Goal: Transaction & Acquisition: Purchase product/service

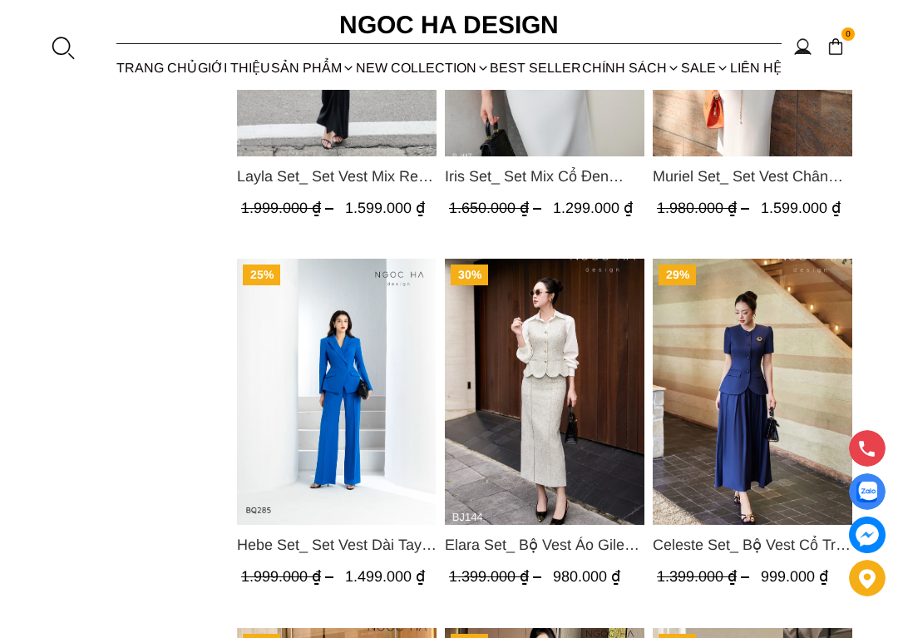
scroll to position [1248, 0]
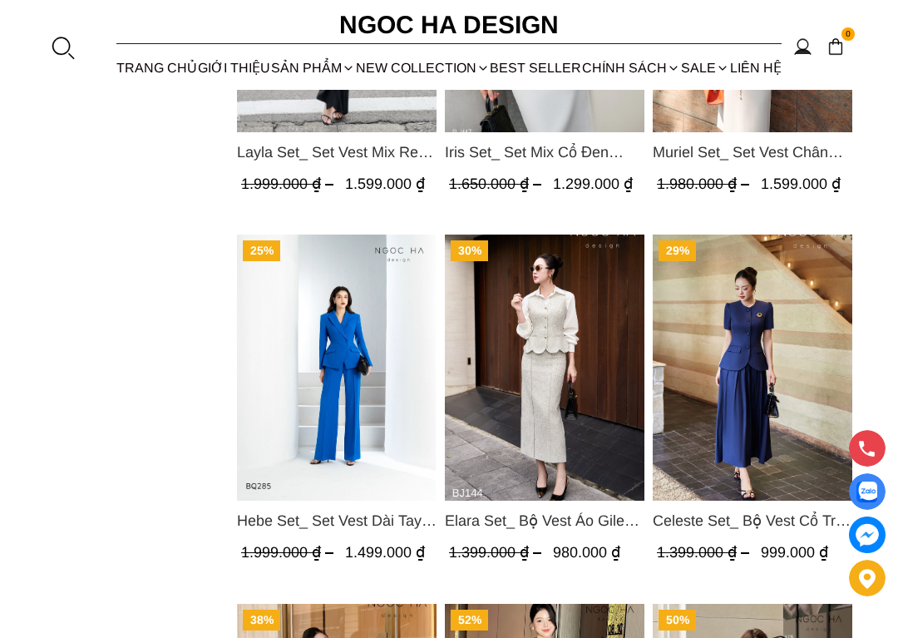
click at [324, 358] on img "Product image - Hebe Set_ Set Vest Dài Tay BQ285" at bounding box center [337, 367] width 200 height 266
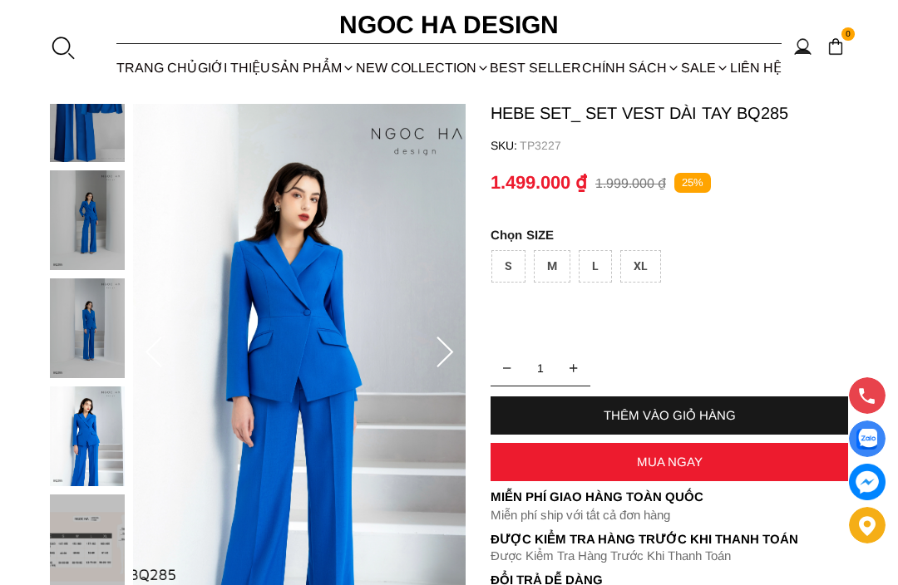
scroll to position [91, 0]
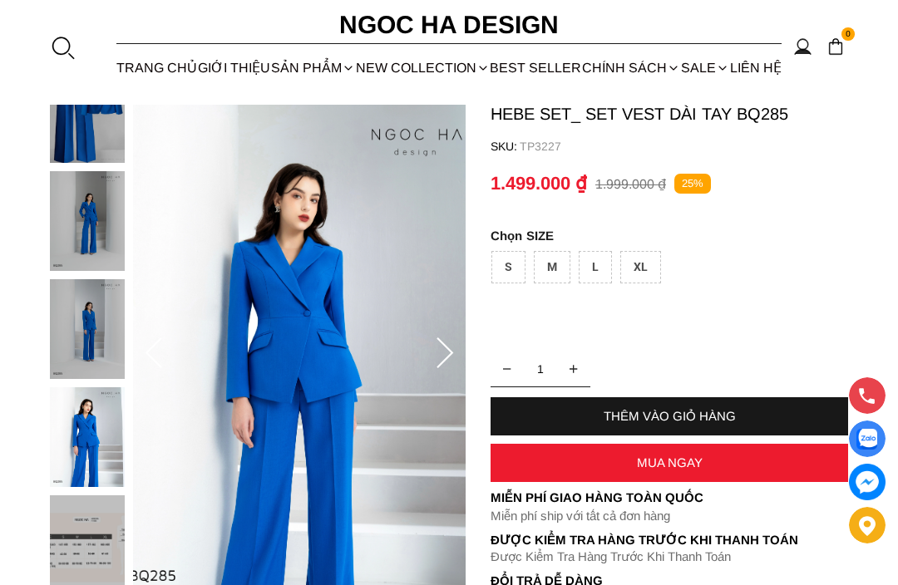
click at [549, 272] on div "M" at bounding box center [552, 267] width 37 height 32
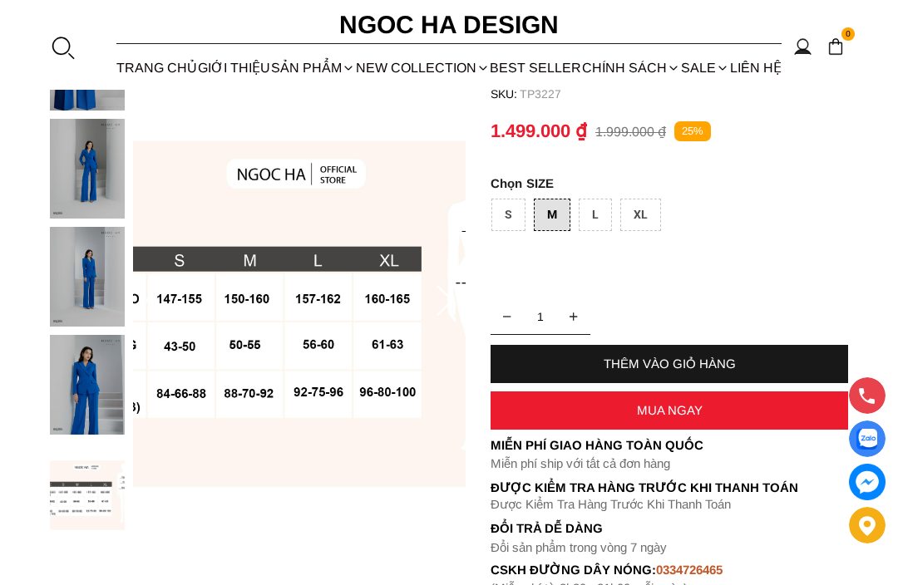
scroll to position [143, 0]
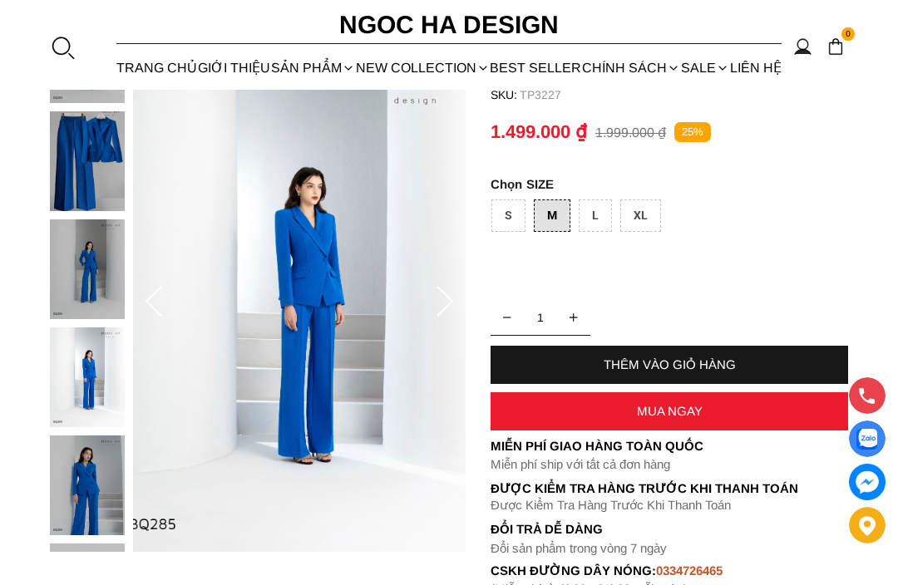
click at [705, 361] on div "THÊM VÀO GIỎ HÀNG" at bounding box center [670, 365] width 358 height 14
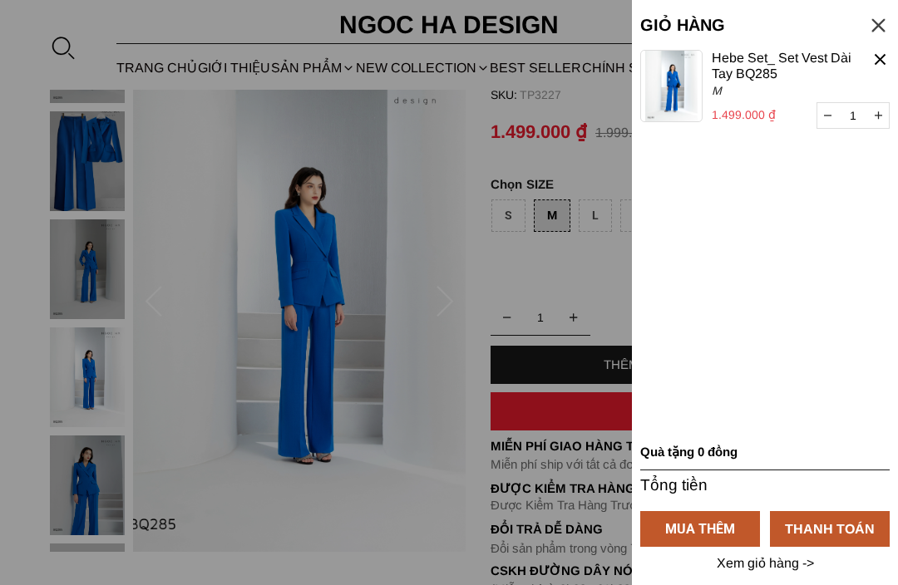
scroll to position [0, 0]
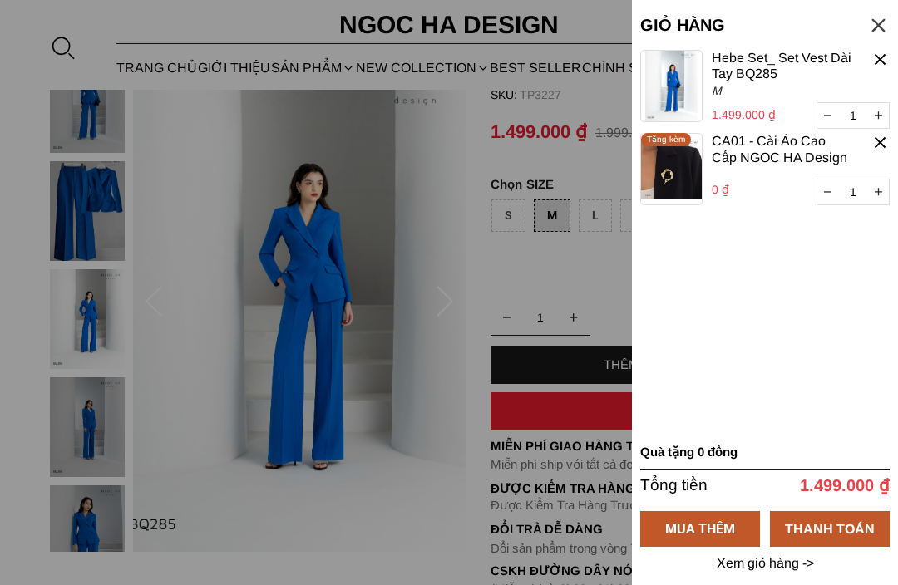
click at [827, 531] on div "THANH TOÁN" at bounding box center [830, 528] width 120 height 21
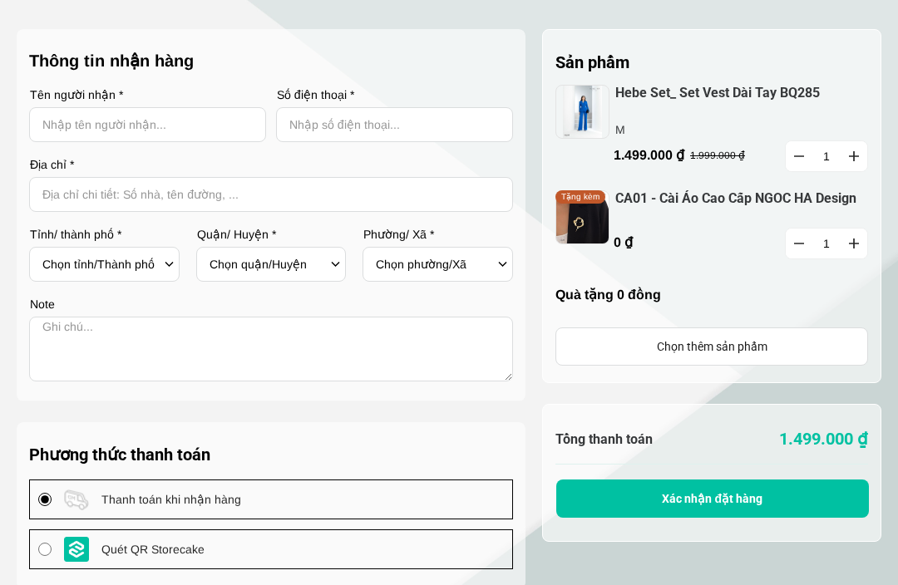
click at [188, 126] on input "Input Nhập tên người nhận..." at bounding box center [147, 124] width 237 height 35
type input "Hiền Nguyễn"
click at [378, 125] on input "Input Nhập số điện thoại..." at bounding box center [394, 124] width 237 height 35
type input "0777187188"
click at [131, 190] on input "Input address with auto completion" at bounding box center [271, 194] width 484 height 35
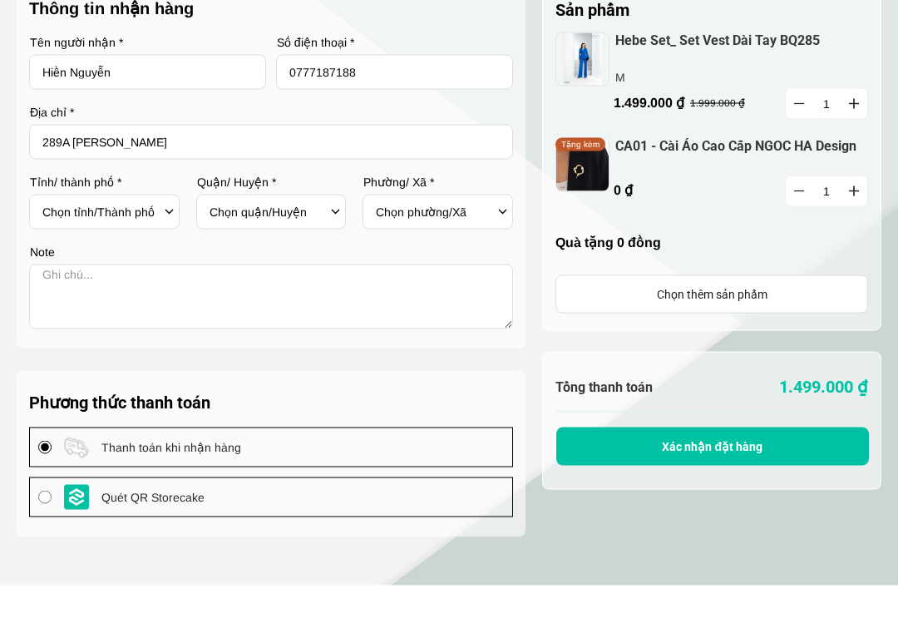
type input "289A [PERSON_NAME]"
click at [151, 250] on select "Chọn tỉnh/[GEOGRAPHIC_DATA] [GEOGRAPHIC_DATA] [GEOGRAPHIC_DATA] [GEOGRAPHIC_DAT…" at bounding box center [100, 264] width 117 height 28
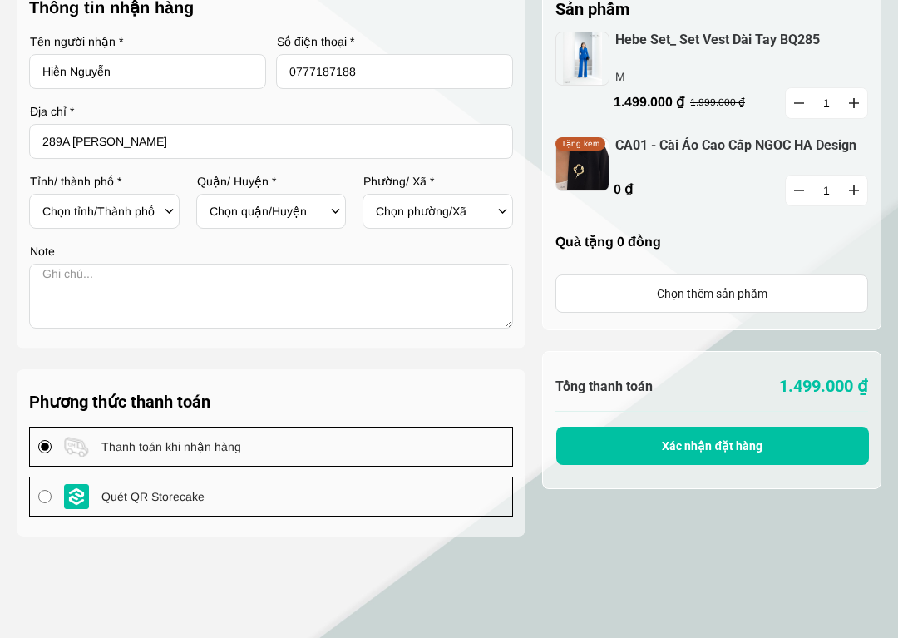
select select "607"
click at [320, 211] on select "Chọn quận/Huyện Huyện [GEOGRAPHIC_DATA] [GEOGRAPHIC_DATA] [GEOGRAPHIC_DATA] [GE…" at bounding box center [268, 211] width 117 height 28
select select "60701"
click at [491, 215] on select "Chọn phường/Xã [GEOGRAPHIC_DATA] Phường 9 Xã [GEOGRAPHIC_DATA] [GEOGRAPHIC_DATA]" at bounding box center [434, 211] width 117 height 28
click at [492, 205] on select "Chọn phường/Xã [GEOGRAPHIC_DATA] Phường 9 Xã [GEOGRAPHIC_DATA] [GEOGRAPHIC_DATA]" at bounding box center [434, 211] width 117 height 28
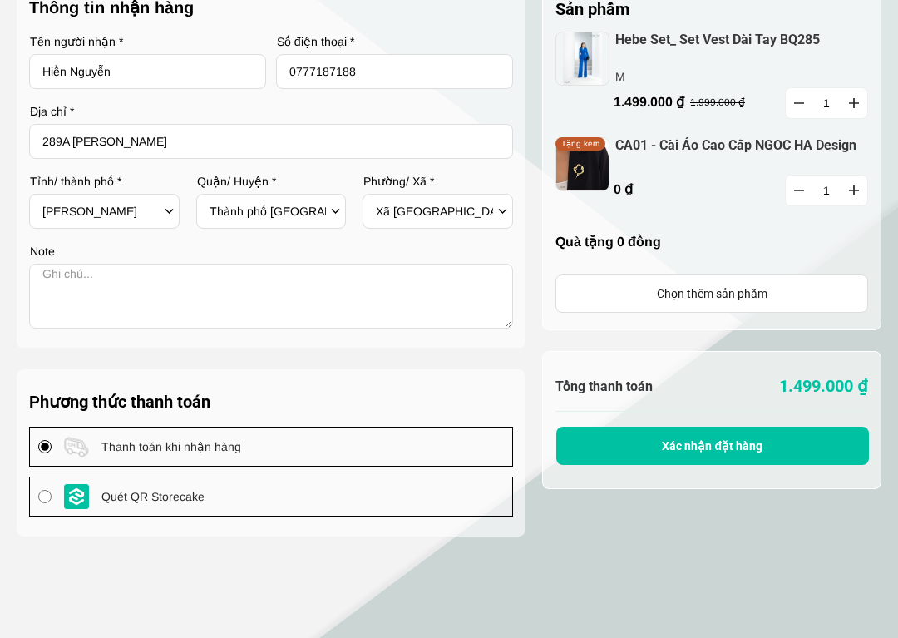
click at [466, 209] on select "Chọn phường/Xã [GEOGRAPHIC_DATA] Phường 9 Xã [GEOGRAPHIC_DATA] [GEOGRAPHIC_DATA]" at bounding box center [434, 211] width 117 height 28
click at [492, 212] on select "Chọn phường/Xã [GEOGRAPHIC_DATA] Phường 9 Xã [GEOGRAPHIC_DATA] [GEOGRAPHIC_DATA]" at bounding box center [434, 211] width 117 height 28
click at [501, 223] on div "Chọn phường/Xã [GEOGRAPHIC_DATA] Phường 9 Xã [GEOGRAPHIC_DATA] [GEOGRAPHIC_DATA]" at bounding box center [443, 211] width 134 height 28
click at [491, 212] on select "Chọn phường/Xã [GEOGRAPHIC_DATA] Phường 9 Xã [GEOGRAPHIC_DATA] [GEOGRAPHIC_DATA]" at bounding box center [434, 211] width 117 height 28
select select "6070117"
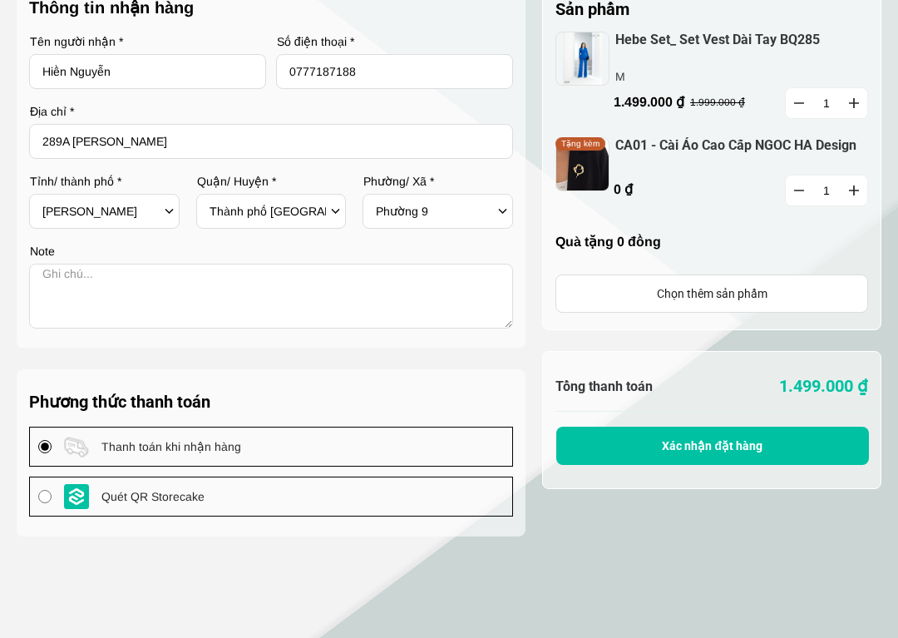
click at [444, 214] on select "Chọn phường/Xã [GEOGRAPHIC_DATA] Phường 9 Xã [GEOGRAPHIC_DATA] [GEOGRAPHIC_DATA]" at bounding box center [434, 211] width 117 height 28
click at [420, 183] on label "Phường/ Xã *" at bounding box center [438, 181] width 150 height 12
click at [398, 189] on div "Phường/ Xã * [GEOGRAPHIC_DATA]/Xã [GEOGRAPHIC_DATA] Phường 9 Xã [GEOGRAPHIC_DAT…" at bounding box center [438, 201] width 150 height 53
click at [410, 218] on select "Chọn phường/Xã [GEOGRAPHIC_DATA] Phường 9 Xã [GEOGRAPHIC_DATA] [GEOGRAPHIC_DATA]" at bounding box center [434, 211] width 117 height 28
click at [336, 219] on div "Chọn quận/Huyện Huyện [GEOGRAPHIC_DATA] [GEOGRAPHIC_DATA] [GEOGRAPHIC_DATA] [GE…" at bounding box center [277, 211] width 134 height 28
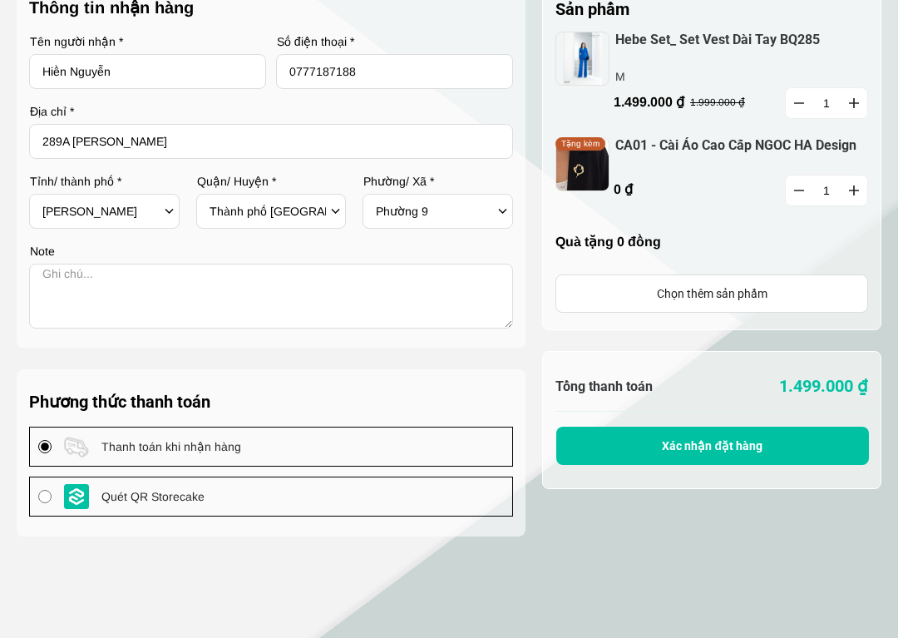
click at [324, 205] on select "Chọn quận/Huyện Huyện [GEOGRAPHIC_DATA] [GEOGRAPHIC_DATA] [GEOGRAPHIC_DATA] [GE…" at bounding box center [268, 211] width 117 height 28
click at [325, 216] on select "Chọn quận/Huyện Huyện [GEOGRAPHIC_DATA] [GEOGRAPHIC_DATA] [GEOGRAPHIC_DATA] [GE…" at bounding box center [268, 211] width 117 height 28
select select "60703"
click at [491, 206] on select "Chọn phường/Xã [GEOGRAPHIC_DATA] [GEOGRAPHIC_DATA] [GEOGRAPHIC_DATA] [GEOGRAPHI…" at bounding box center [434, 211] width 117 height 28
select select "6070309"
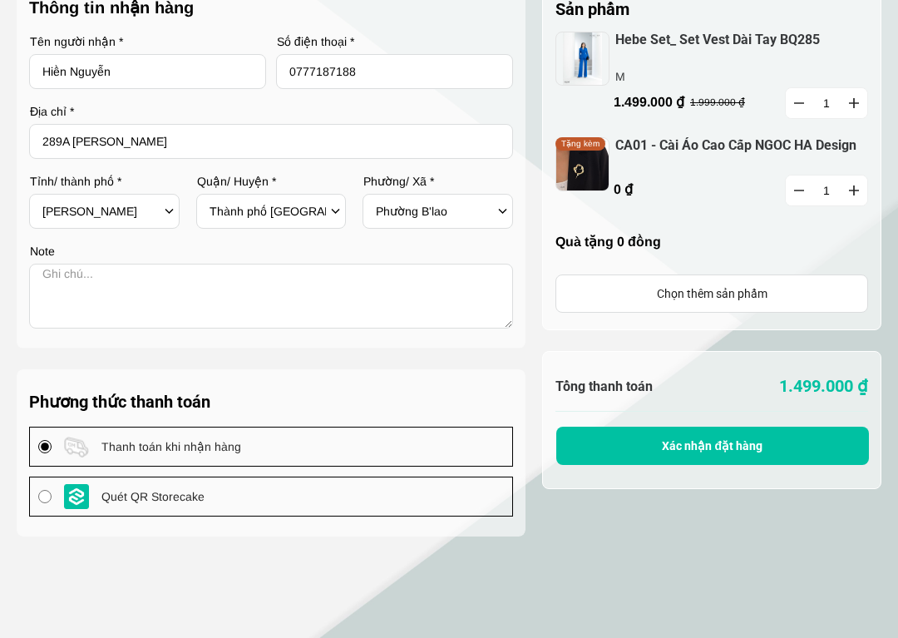
click at [121, 283] on textarea at bounding box center [271, 296] width 484 height 65
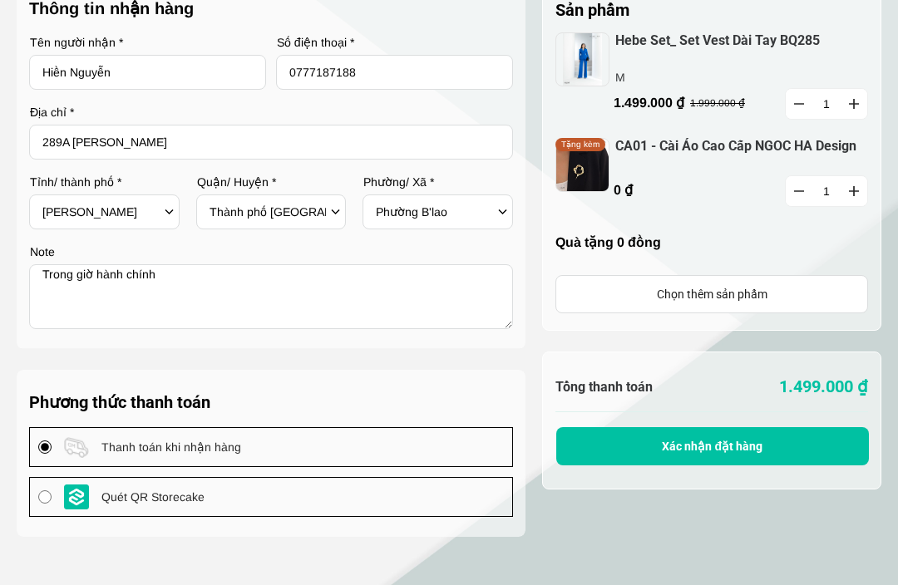
scroll to position [178, 0]
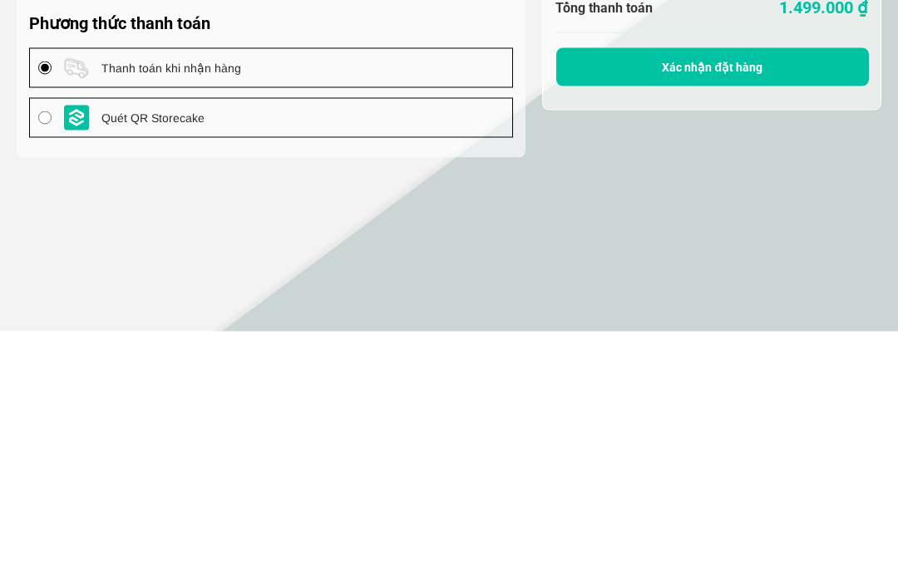
type textarea "Trong giờ hành chính"
click at [663, 302] on button "Xác nhận đặt hàng" at bounding box center [712, 321] width 313 height 38
type input "Hiền Nguyễn"
